Goal: Task Accomplishment & Management: Manage account settings

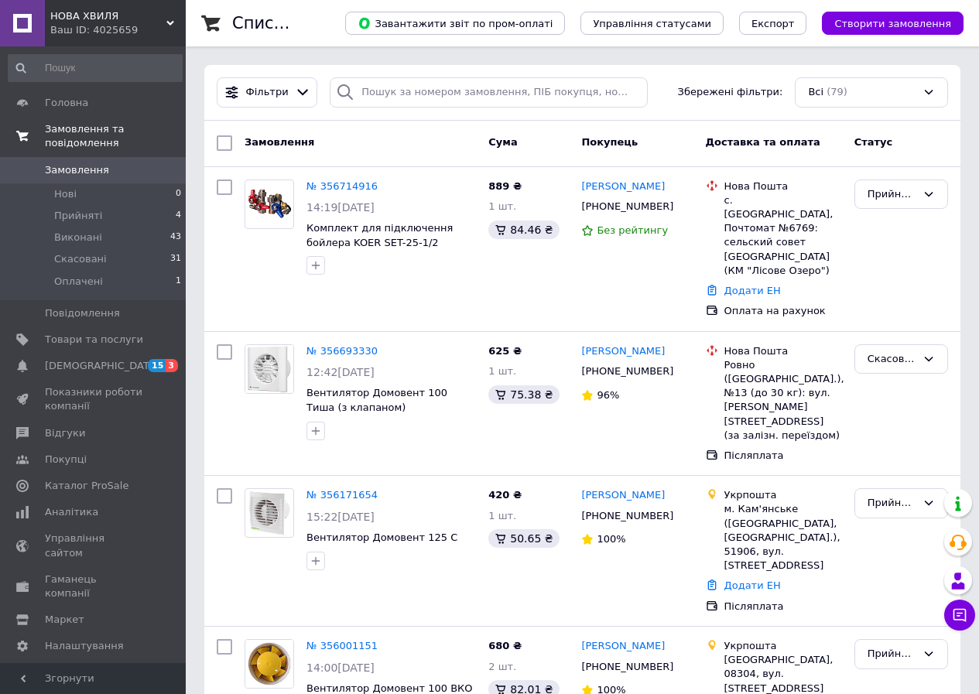
click at [97, 128] on span "Замовлення та повідомлення" at bounding box center [115, 136] width 141 height 28
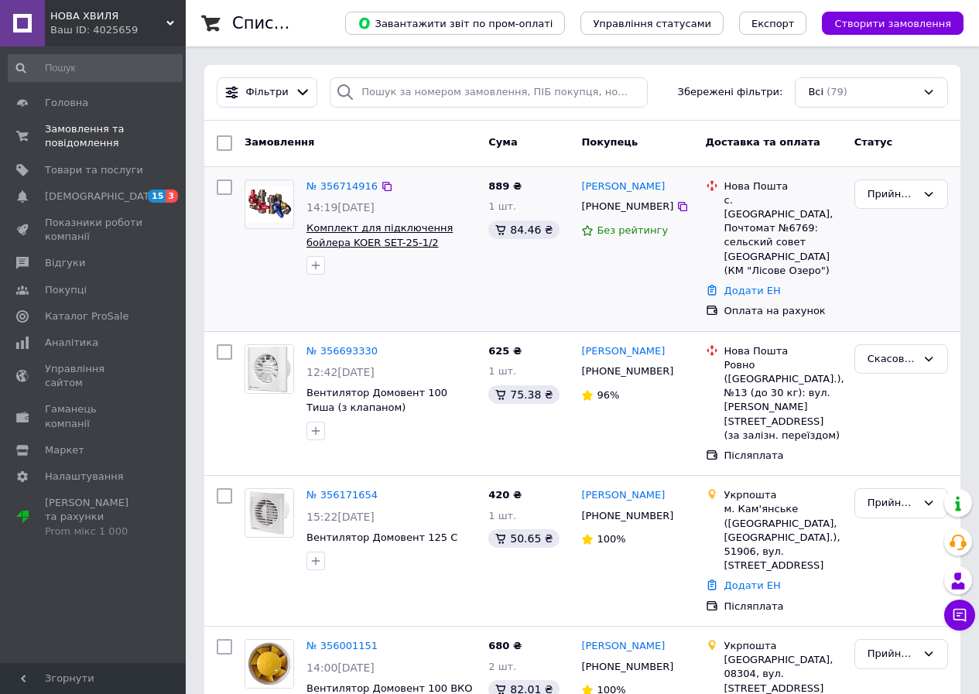
click at [326, 230] on span "Комплект для підключення бойлера KOER SET-25-1/2" at bounding box center [379, 235] width 146 height 26
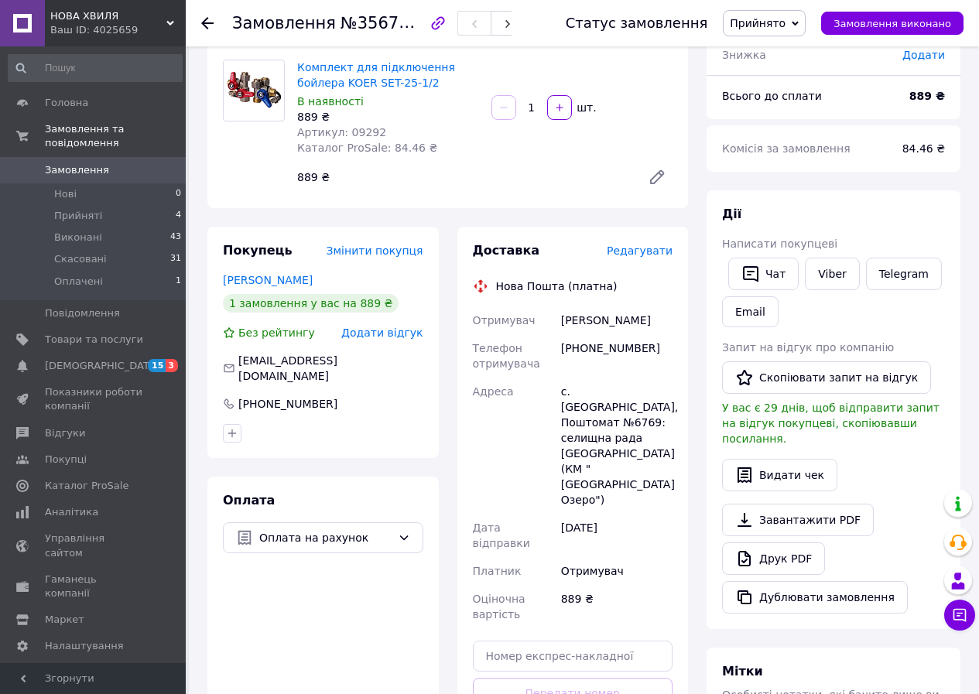
scroll to position [155, 0]
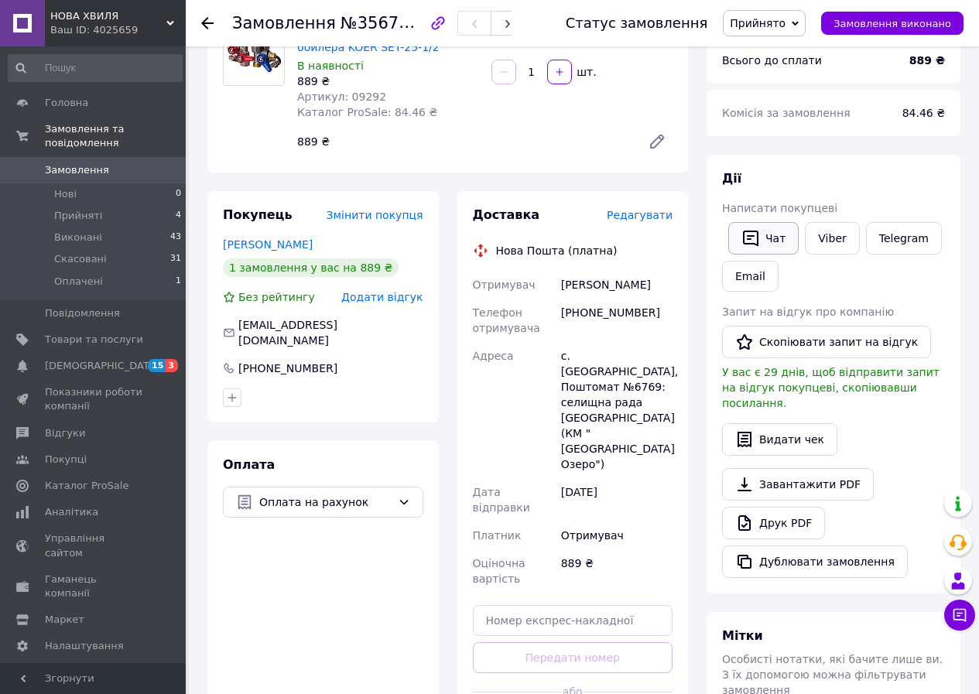
click at [754, 234] on icon "button" at bounding box center [750, 238] width 19 height 19
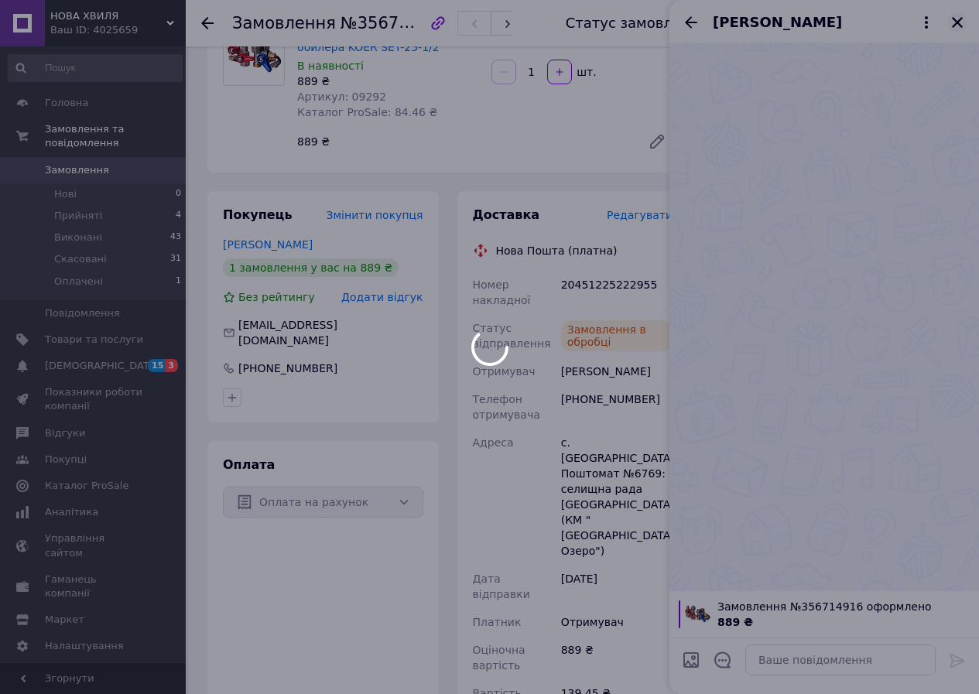
click at [954, 18] on icon "Закрити" at bounding box center [957, 22] width 14 height 14
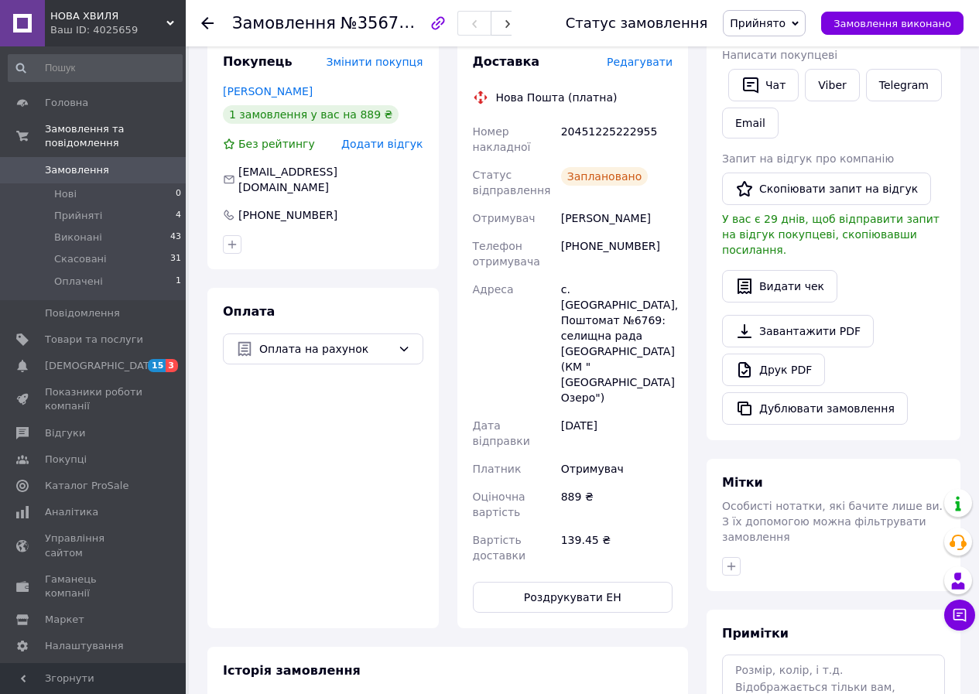
scroll to position [309, 0]
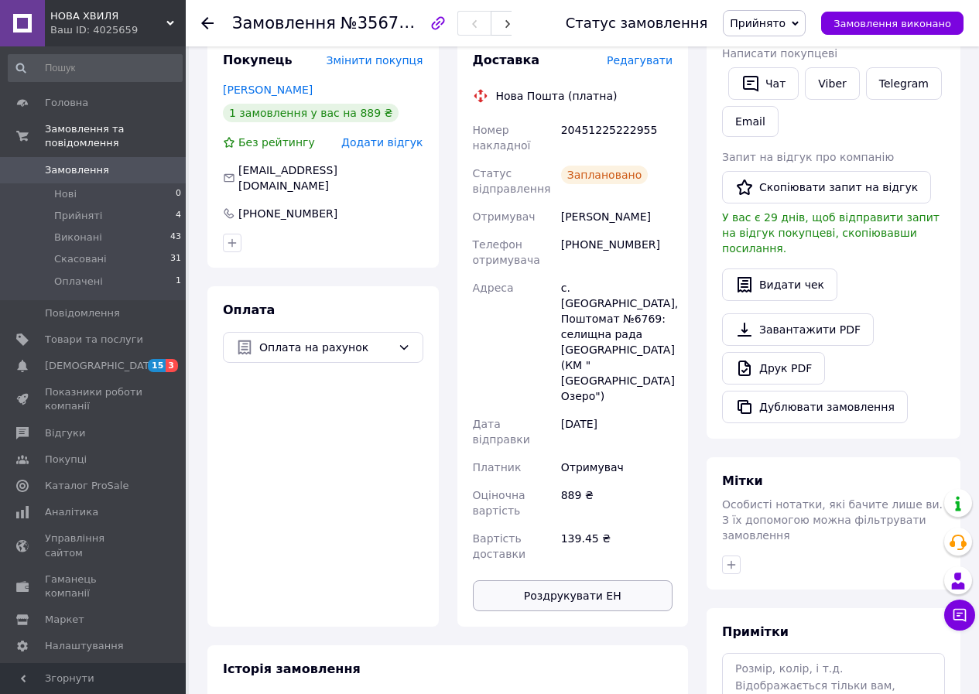
click at [585, 580] on button "Роздрукувати ЕН" at bounding box center [573, 595] width 200 height 31
click at [203, 22] on use at bounding box center [207, 23] width 12 height 12
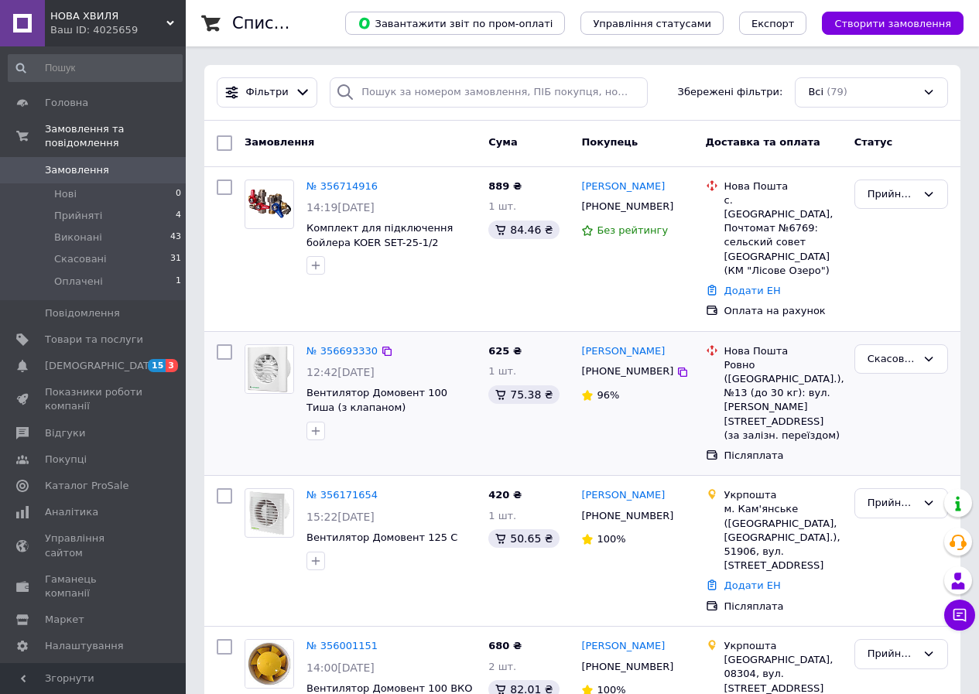
click at [272, 350] on img at bounding box center [269, 369] width 48 height 48
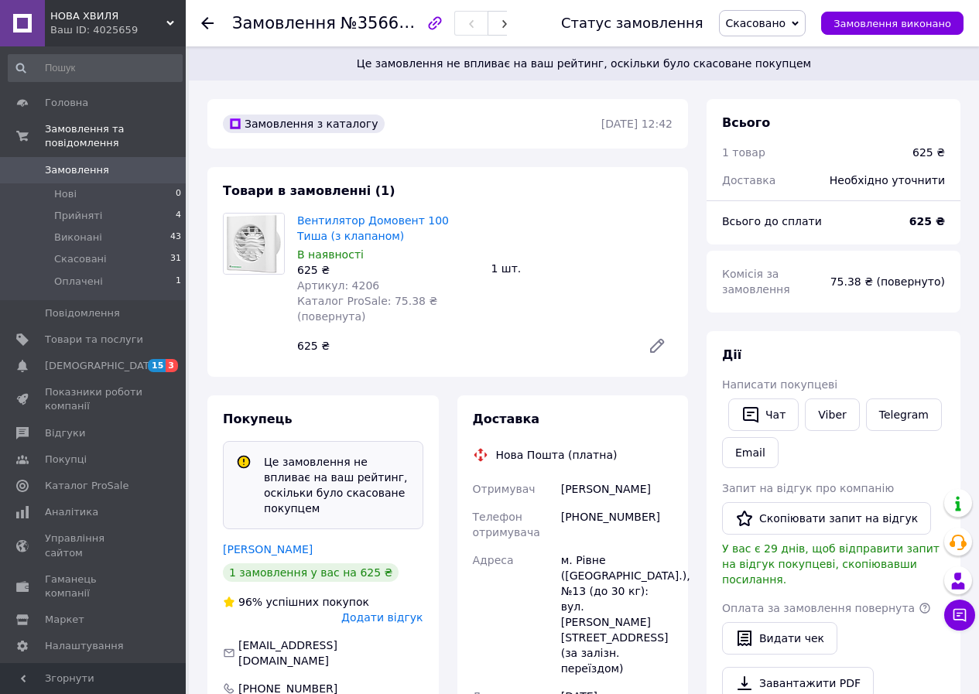
click at [208, 22] on icon at bounding box center [207, 23] width 12 height 12
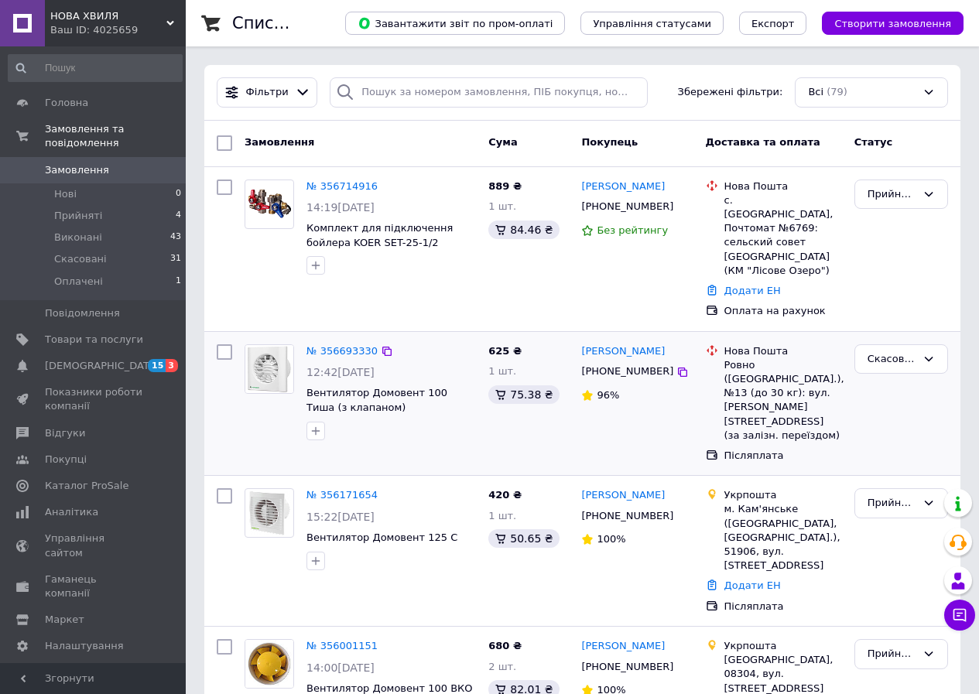
scroll to position [77, 0]
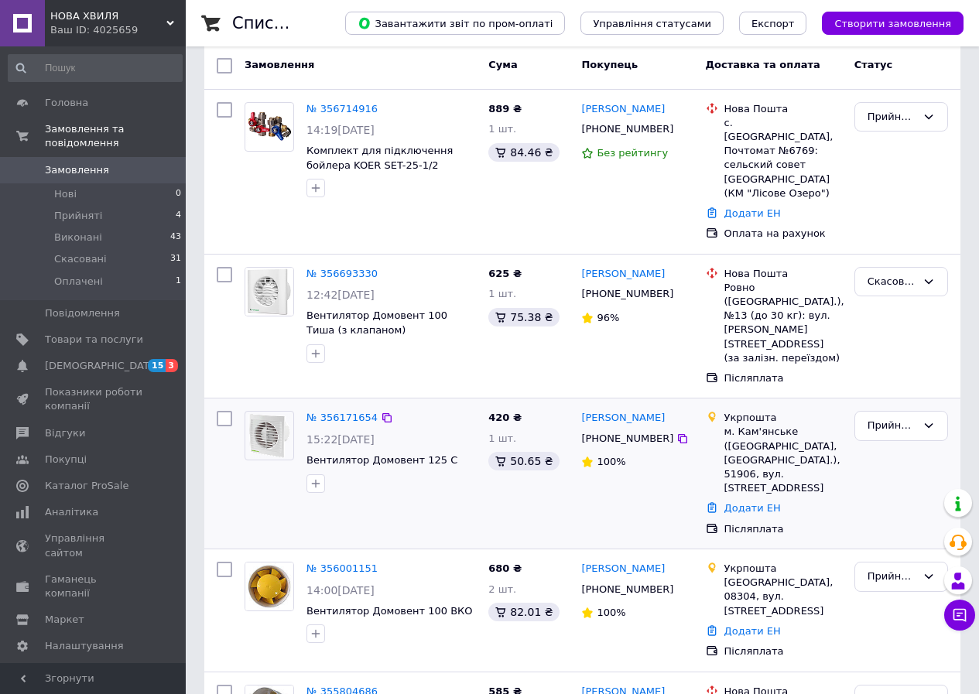
click at [271, 412] on img at bounding box center [269, 436] width 48 height 48
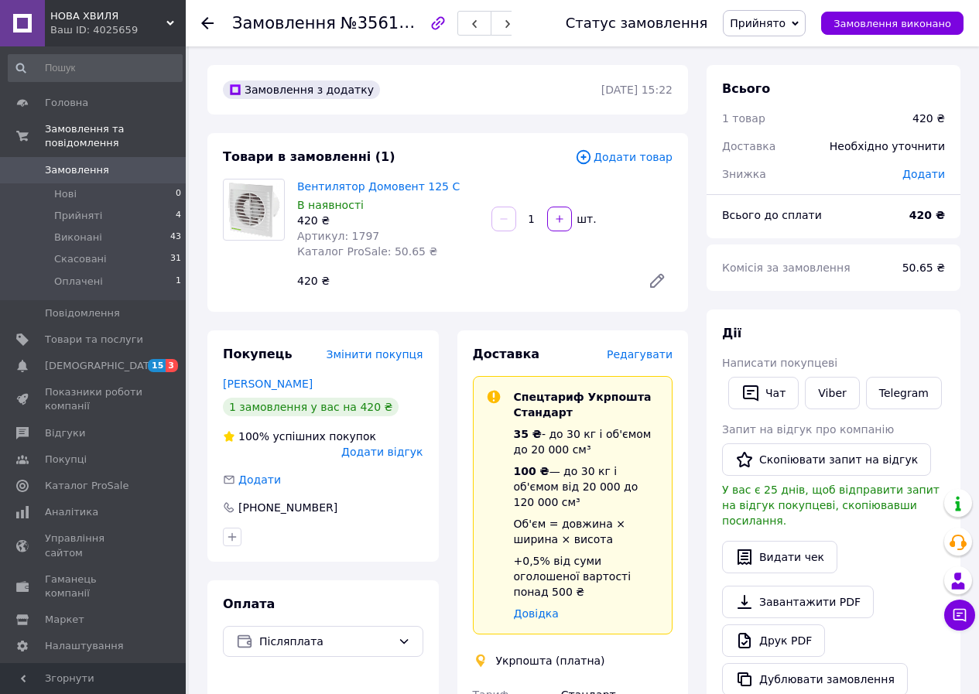
click at [203, 22] on use at bounding box center [207, 23] width 12 height 12
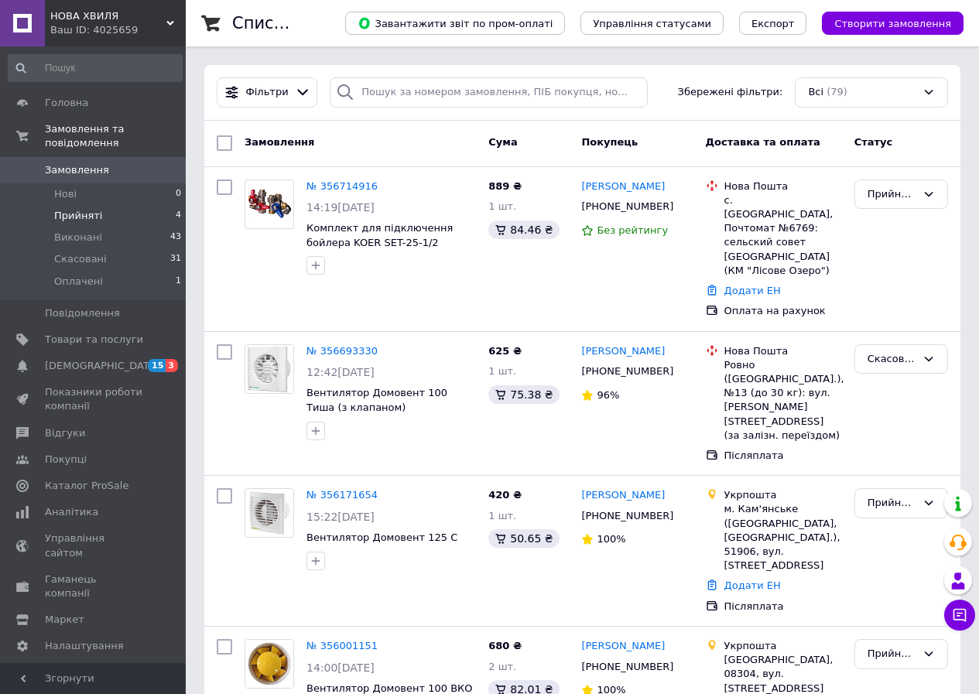
click at [75, 209] on span "Прийняті" at bounding box center [78, 216] width 48 height 14
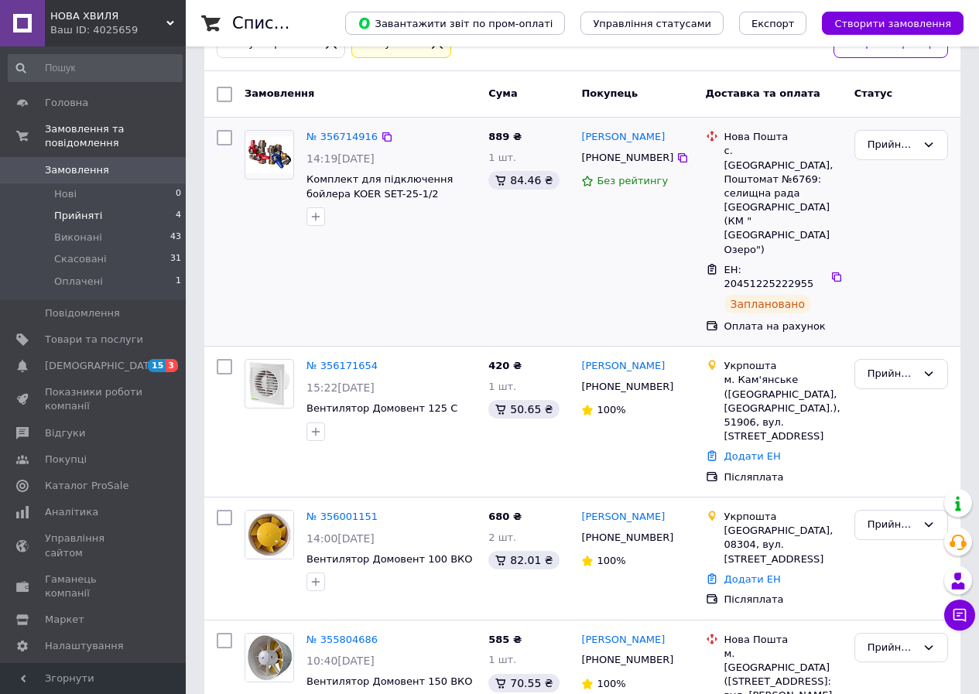
scroll to position [108, 0]
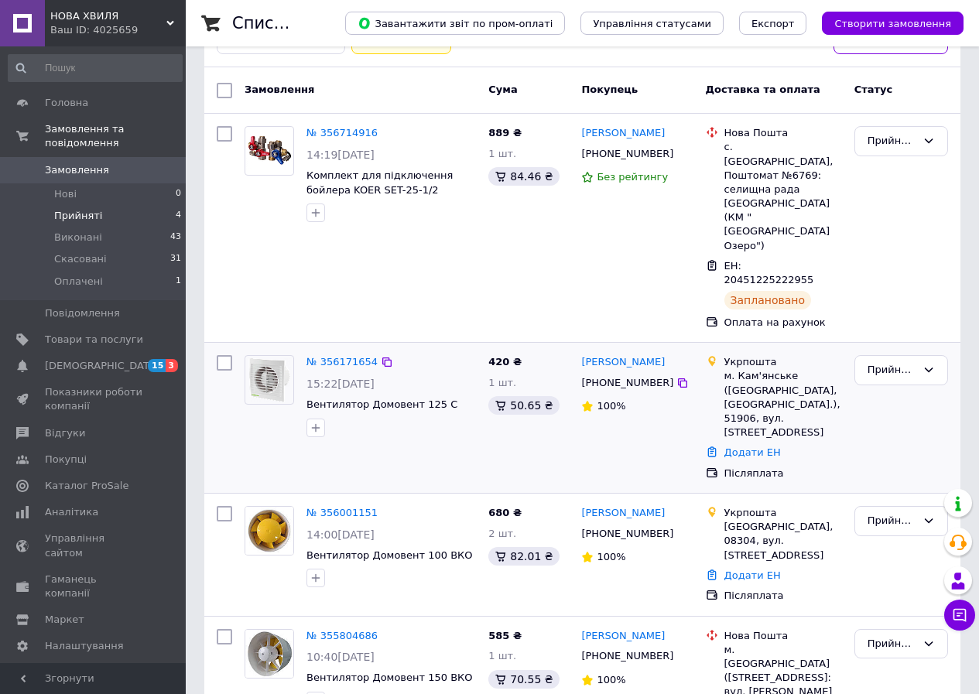
click at [257, 356] on img at bounding box center [269, 380] width 48 height 48
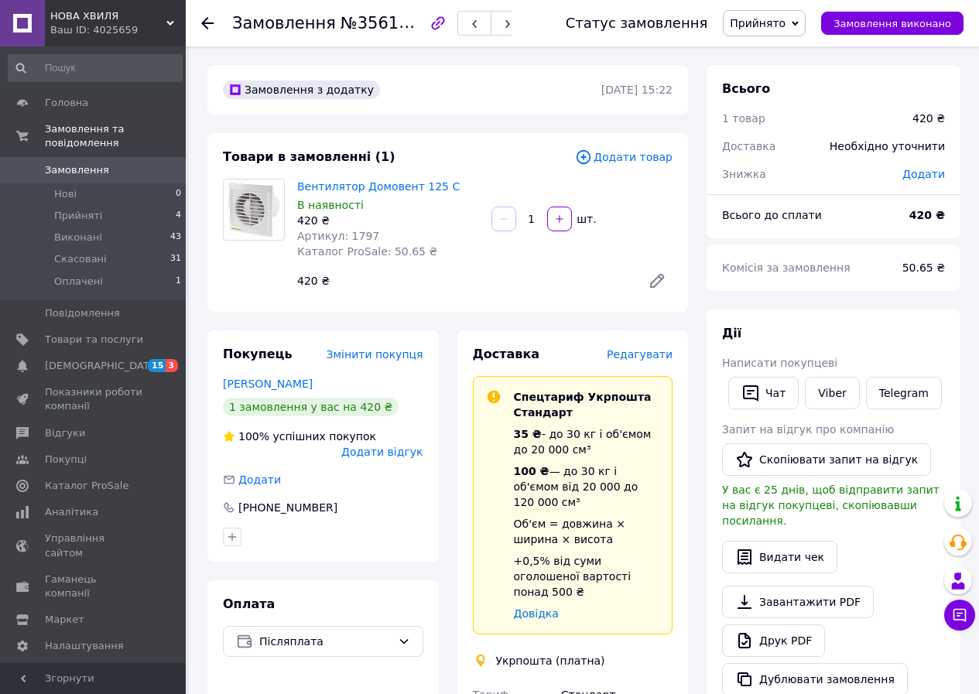
click at [201, 23] on use at bounding box center [207, 23] width 12 height 12
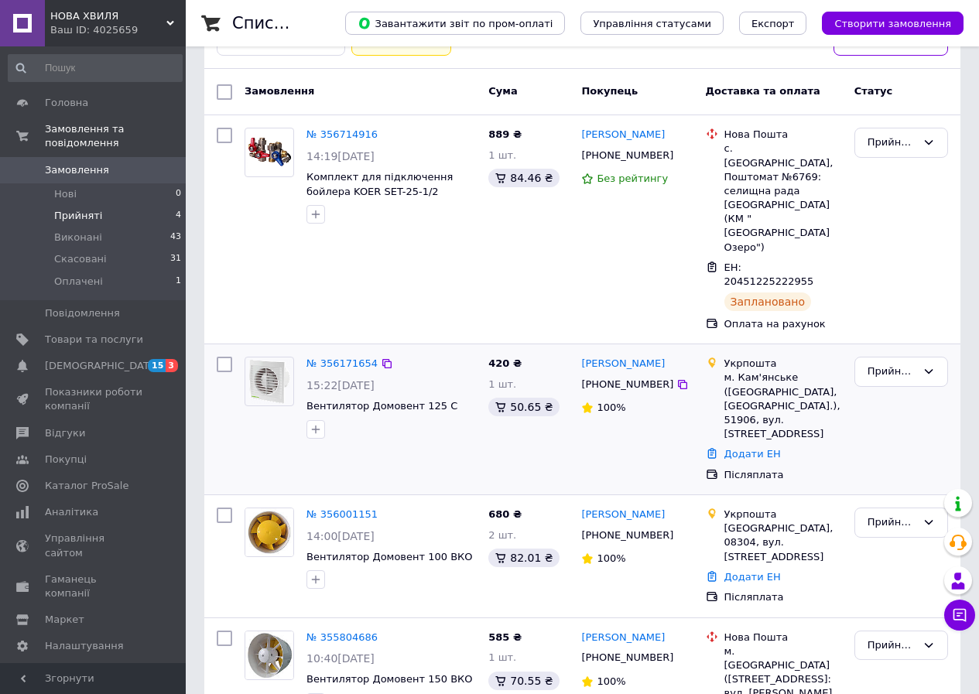
scroll to position [108, 0]
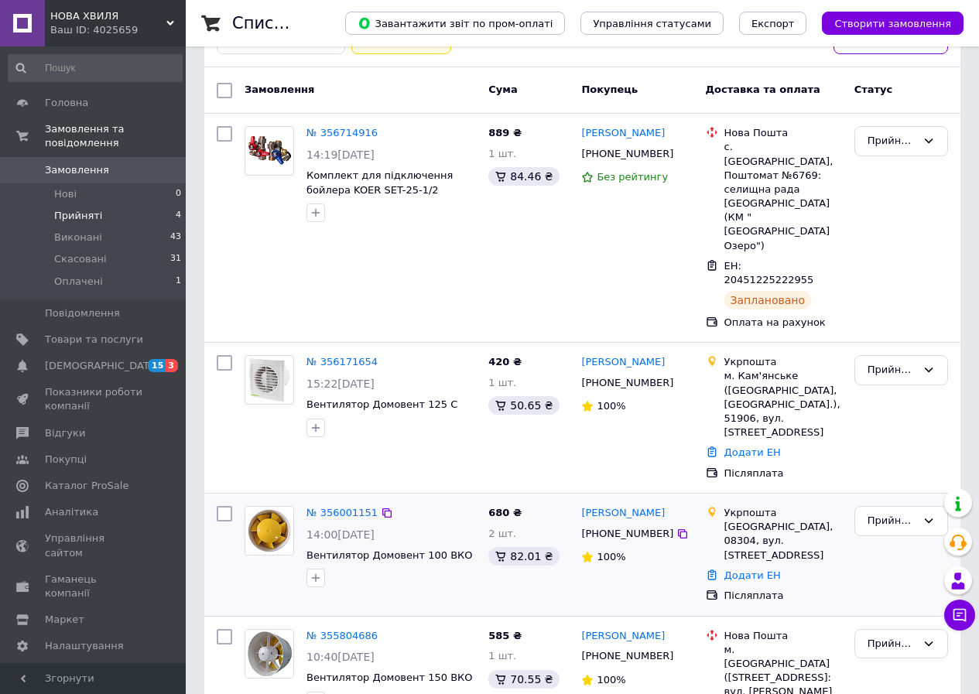
click at [277, 507] on img at bounding box center [269, 531] width 48 height 48
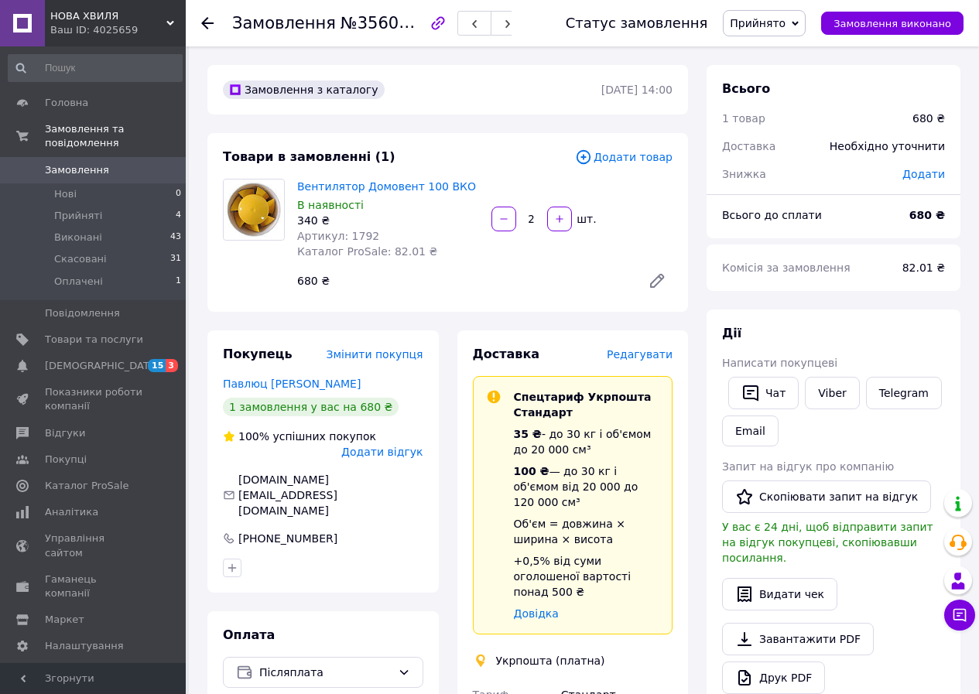
click at [206, 21] on icon at bounding box center [207, 23] width 12 height 12
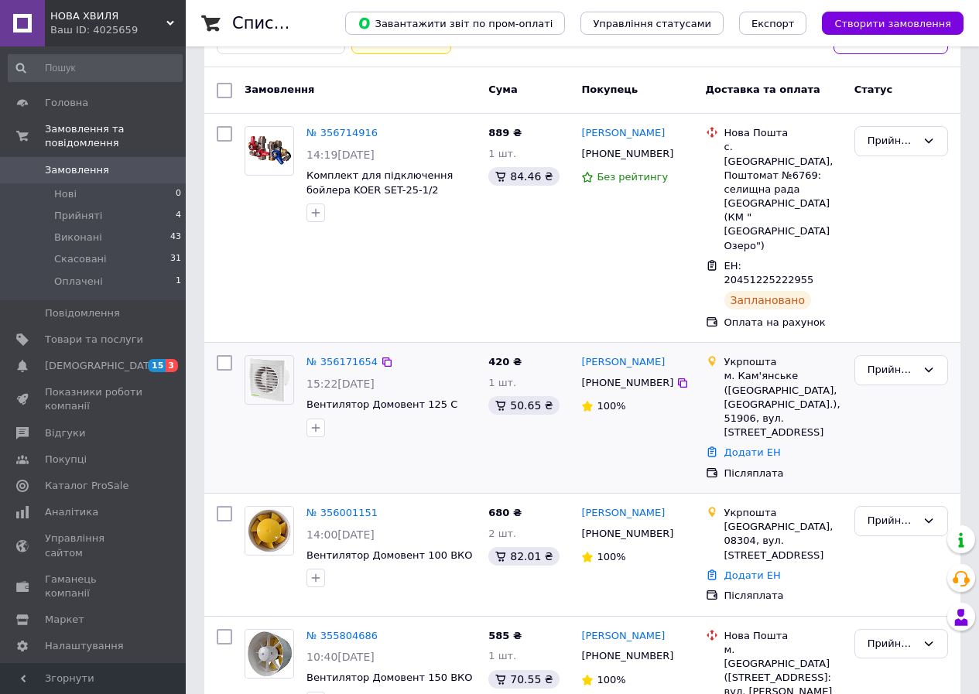
scroll to position [108, 0]
click at [265, 630] on img at bounding box center [269, 654] width 48 height 48
